Goal: Transaction & Acquisition: Subscribe to service/newsletter

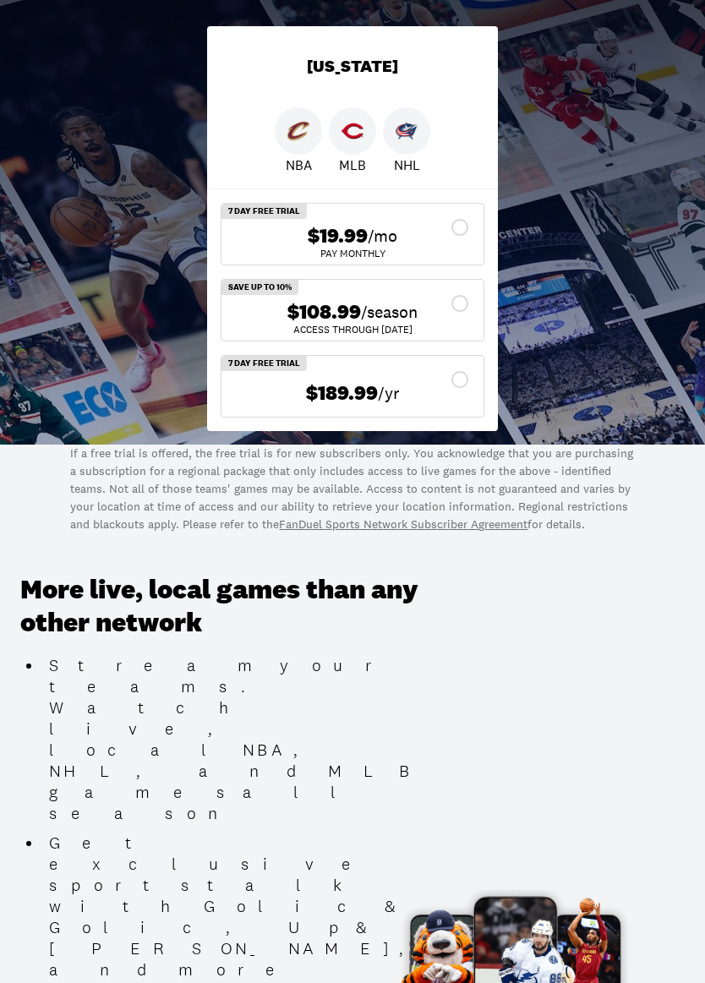
scroll to position [501, 0]
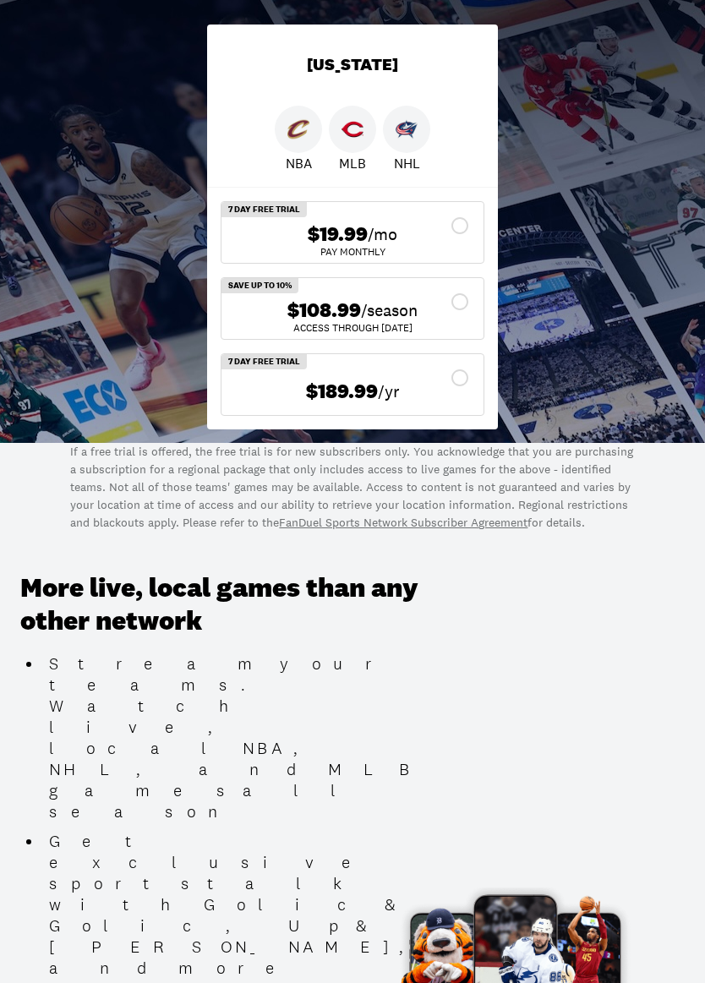
click at [451, 308] on div "$108.99 /season" at bounding box center [352, 311] width 235 height 25
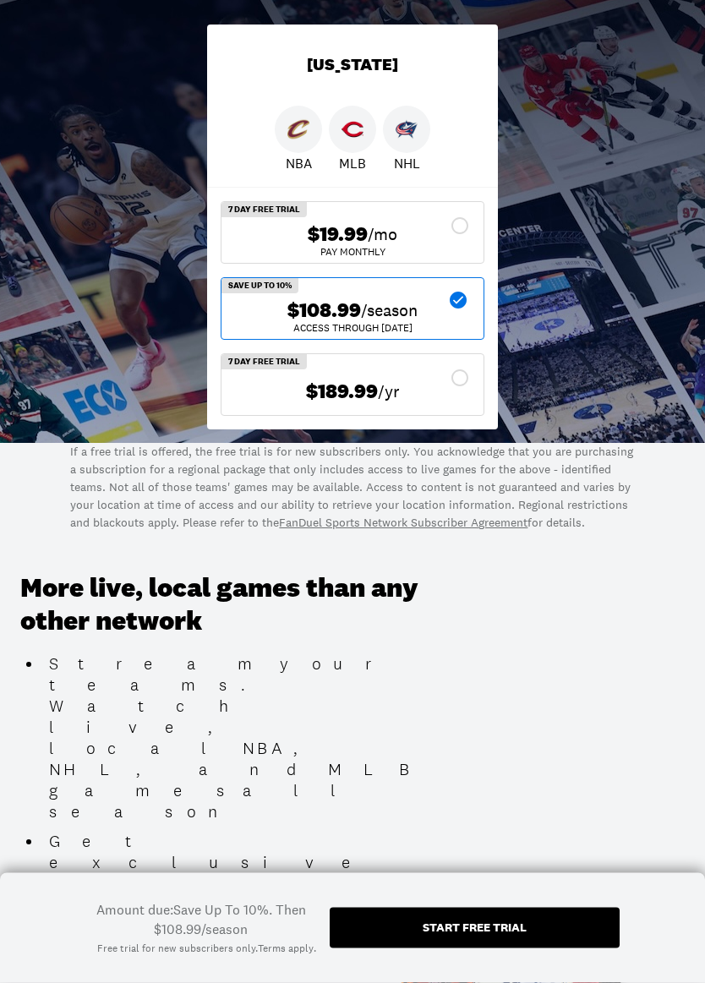
scroll to position [502, 0]
click at [373, 303] on span "/season" at bounding box center [389, 310] width 57 height 24
click at [331, 312] on span "$108.99" at bounding box center [324, 310] width 74 height 25
click at [274, 306] on div "$108.99 /season" at bounding box center [352, 310] width 235 height 25
click at [469, 292] on icon at bounding box center [460, 302] width 20 height 20
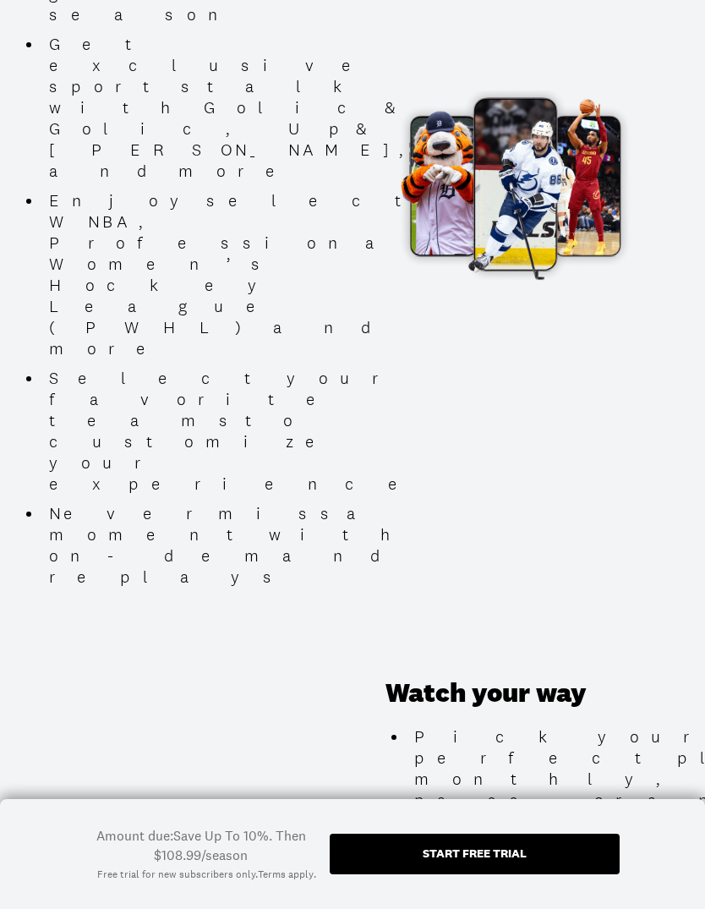
scroll to position [1284, 0]
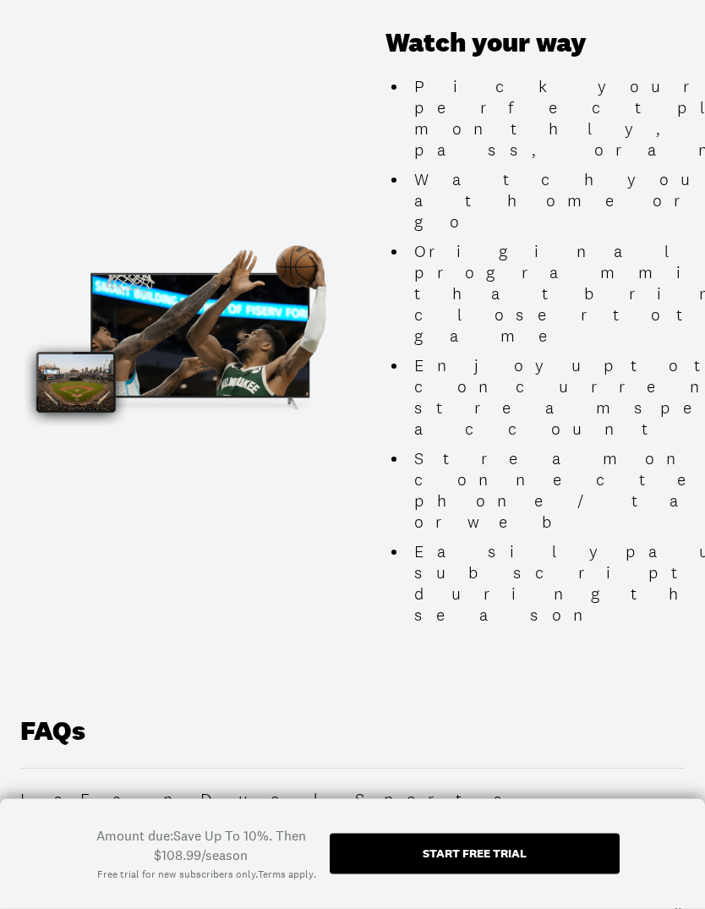
scroll to position [1932, 0]
